Goal: Check status: Check status

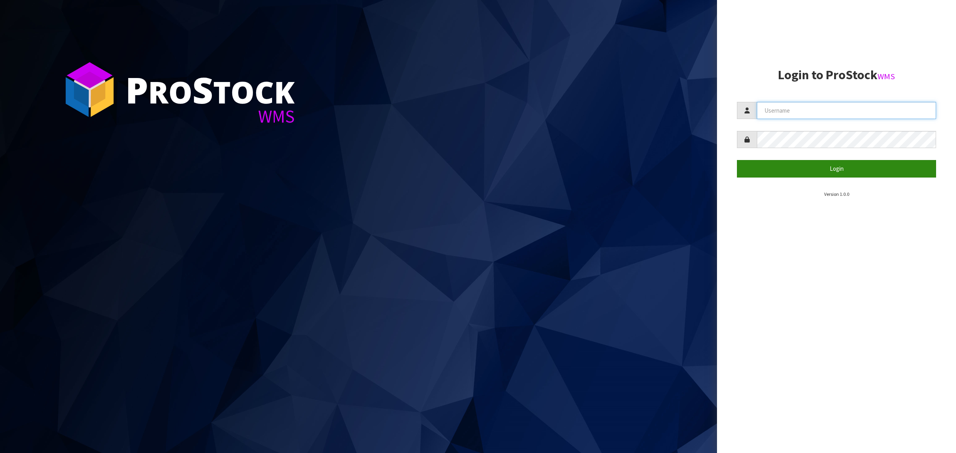
type input "[PERSON_NAME][EMAIL_ADDRESS][DOMAIN_NAME]"
click at [765, 169] on button "Login" at bounding box center [836, 168] width 199 height 17
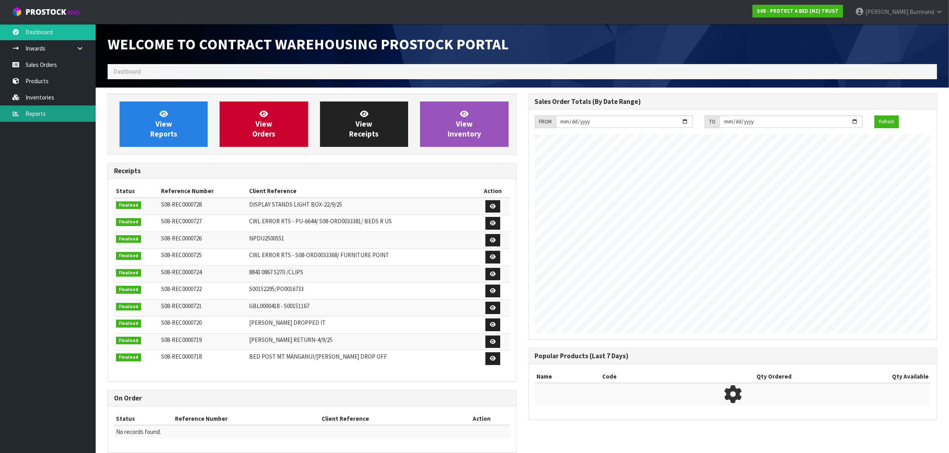
scroll to position [335, 420]
click at [31, 114] on link "Reports" at bounding box center [48, 114] width 96 height 16
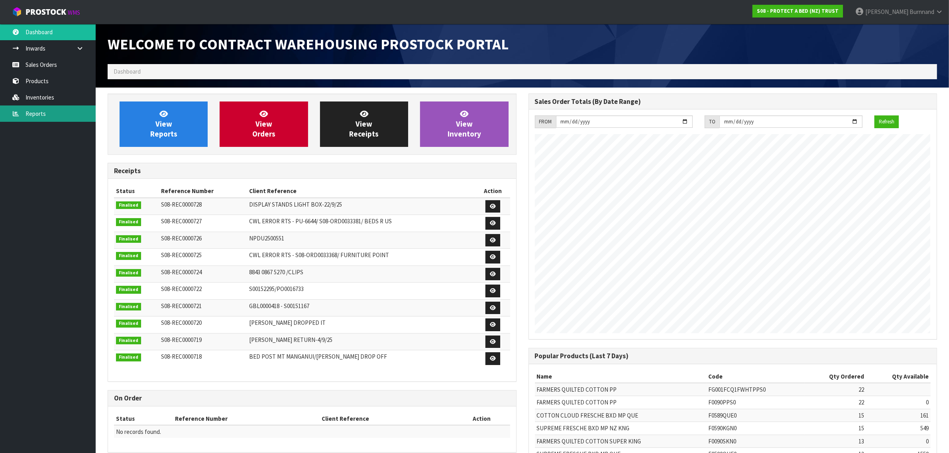
scroll to position [443, 420]
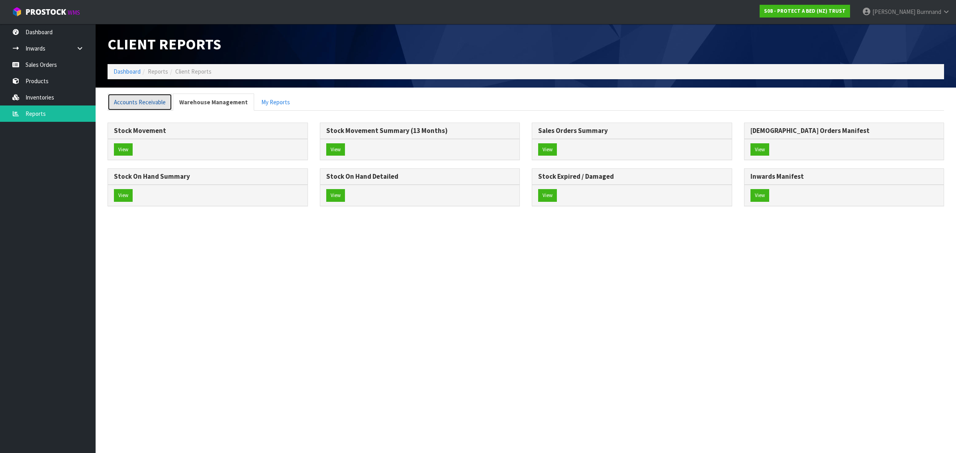
click at [130, 100] on link "Accounts Receivable" at bounding box center [140, 102] width 65 height 17
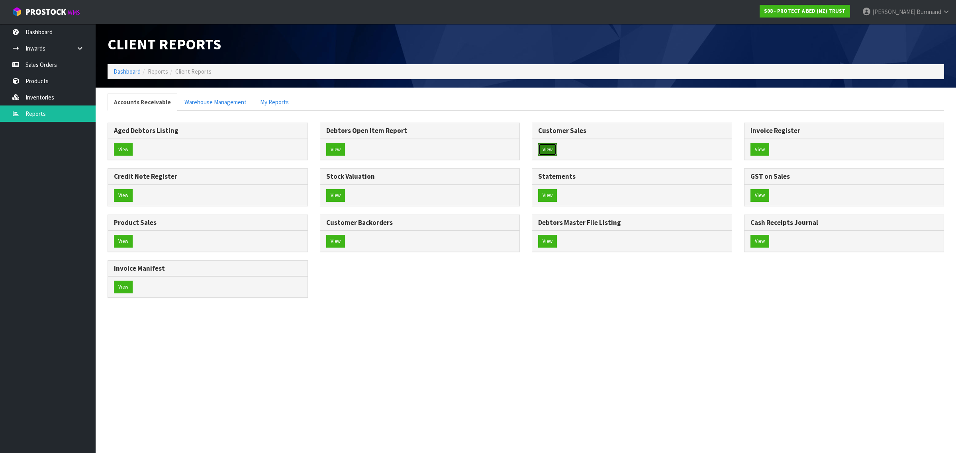
click at [550, 147] on button "View" at bounding box center [547, 149] width 19 height 13
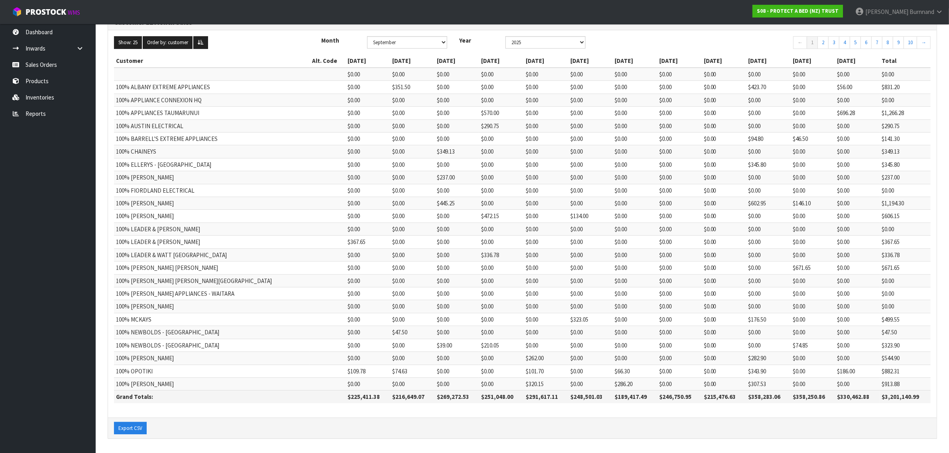
scroll to position [82, 0]
drag, startPoint x: 307, startPoint y: 397, endPoint x: 340, endPoint y: 397, distance: 33.1
click at [346, 397] on th "$225,411.38" at bounding box center [368, 397] width 45 height 13
copy th "225,411.38"
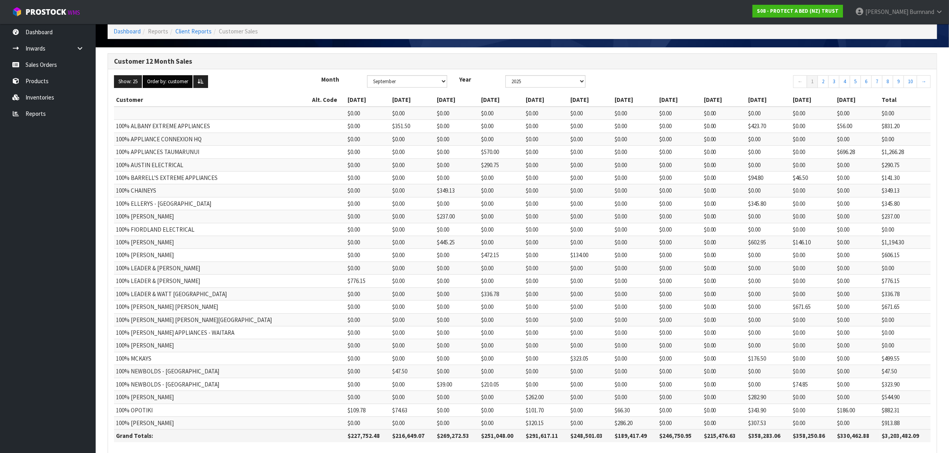
scroll to position [82, 0]
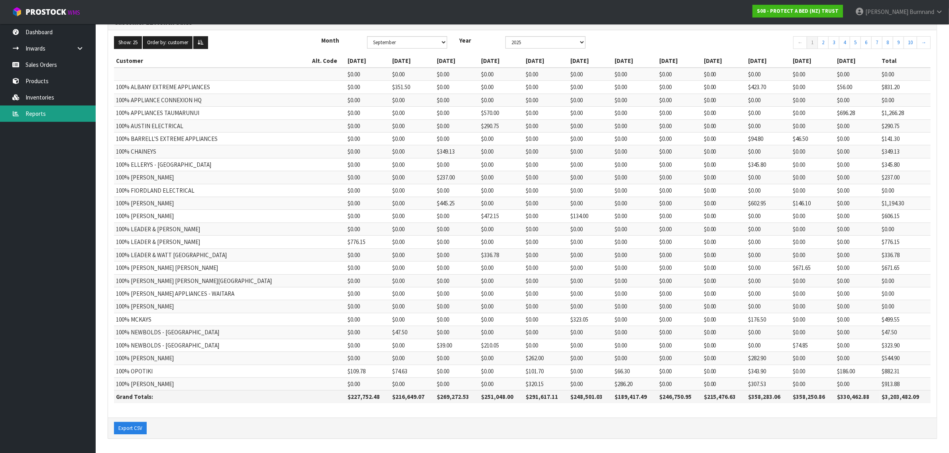
click at [39, 112] on link "Reports" at bounding box center [48, 114] width 96 height 16
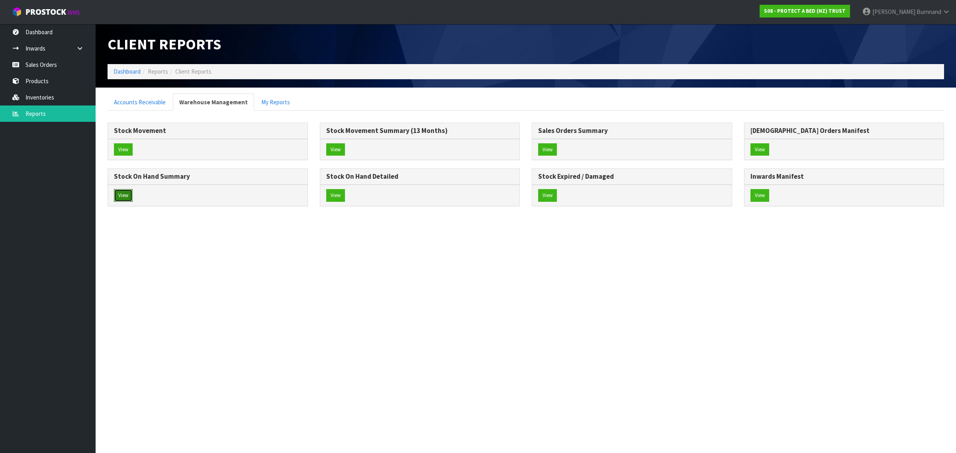
click at [123, 196] on button "View" at bounding box center [123, 195] width 19 height 13
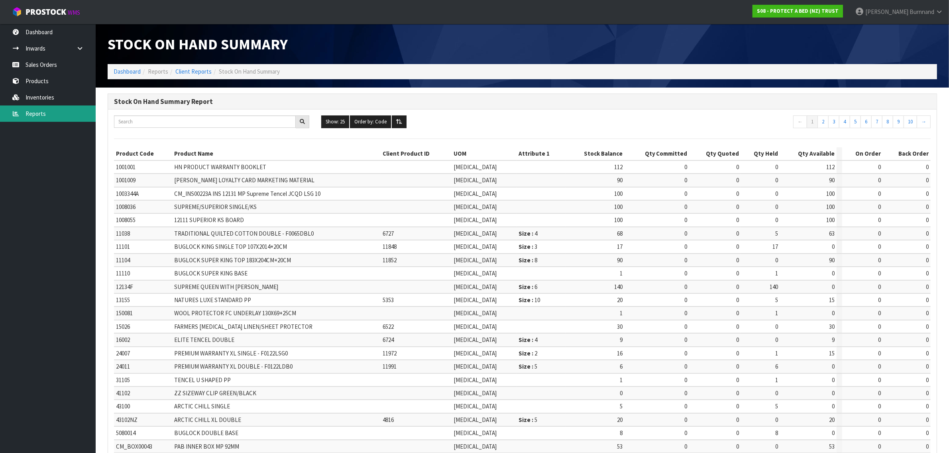
click at [33, 114] on link "Reports" at bounding box center [48, 114] width 96 height 16
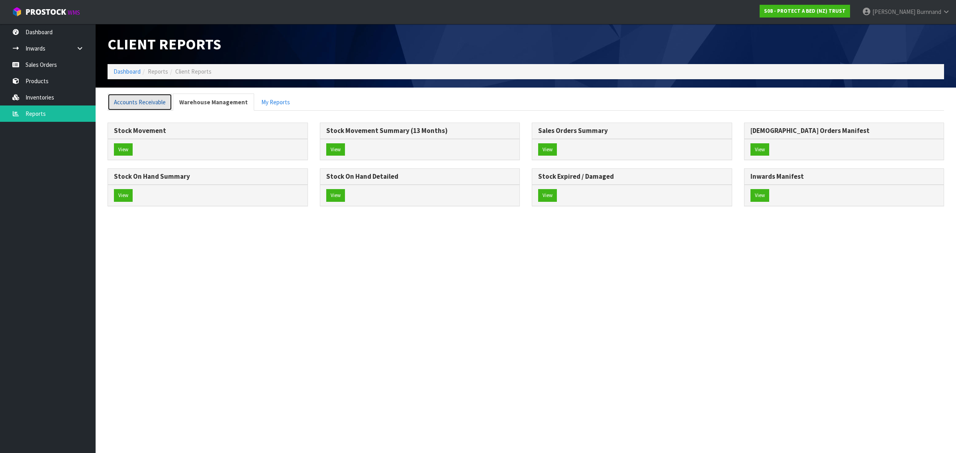
click at [123, 104] on link "Accounts Receivable" at bounding box center [140, 102] width 65 height 17
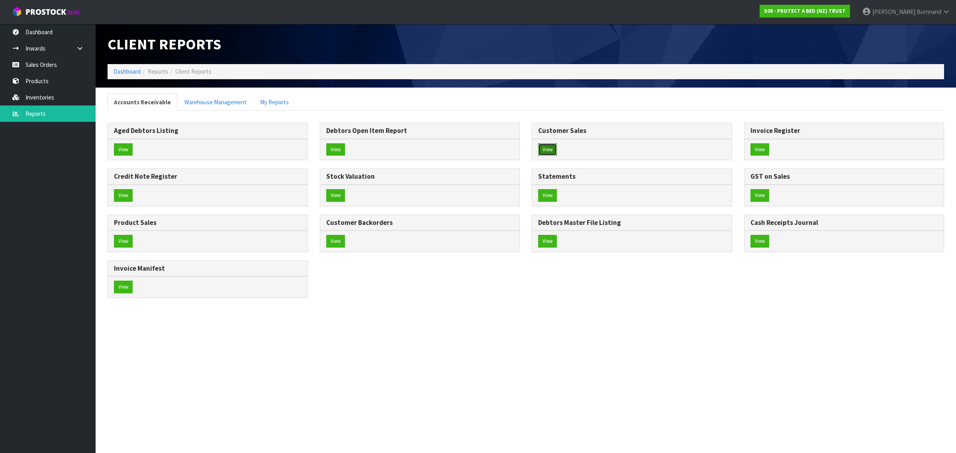
click at [552, 149] on button "View" at bounding box center [547, 149] width 19 height 13
